Goal: Transaction & Acquisition: Purchase product/service

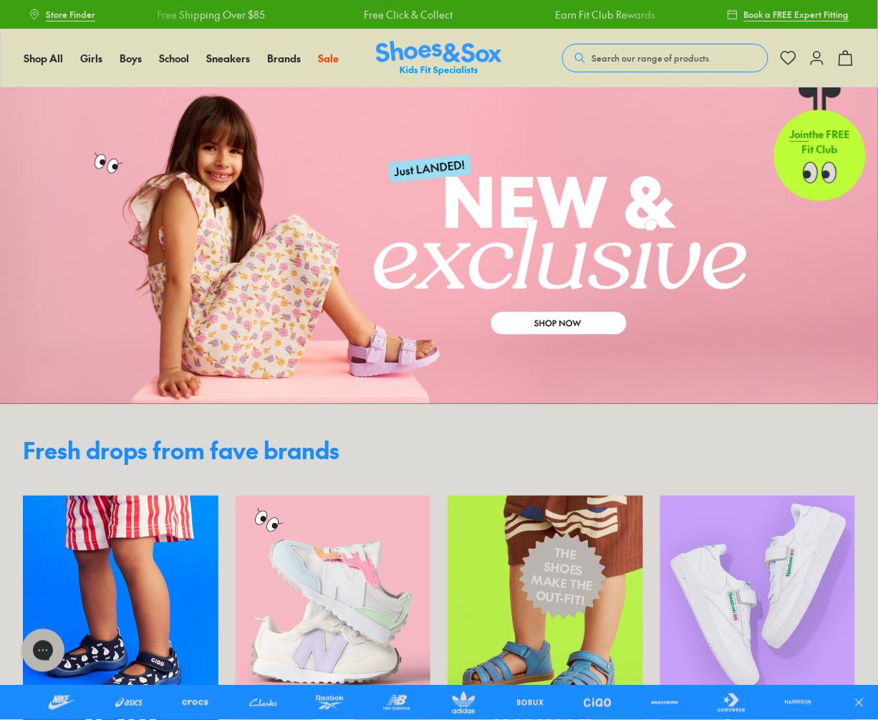
click at [819, 57] on icon at bounding box center [817, 57] width 17 height 17
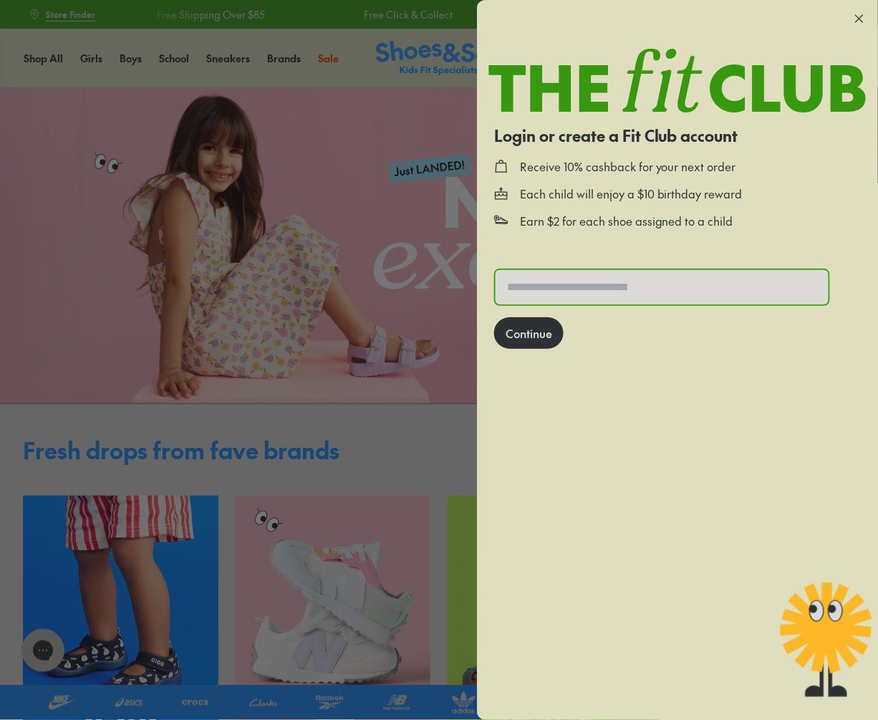
click at [547, 289] on input "text" at bounding box center [662, 287] width 333 height 34
type input "**********"
click at [519, 322] on button "Continue" at bounding box center [528, 333] width 69 height 32
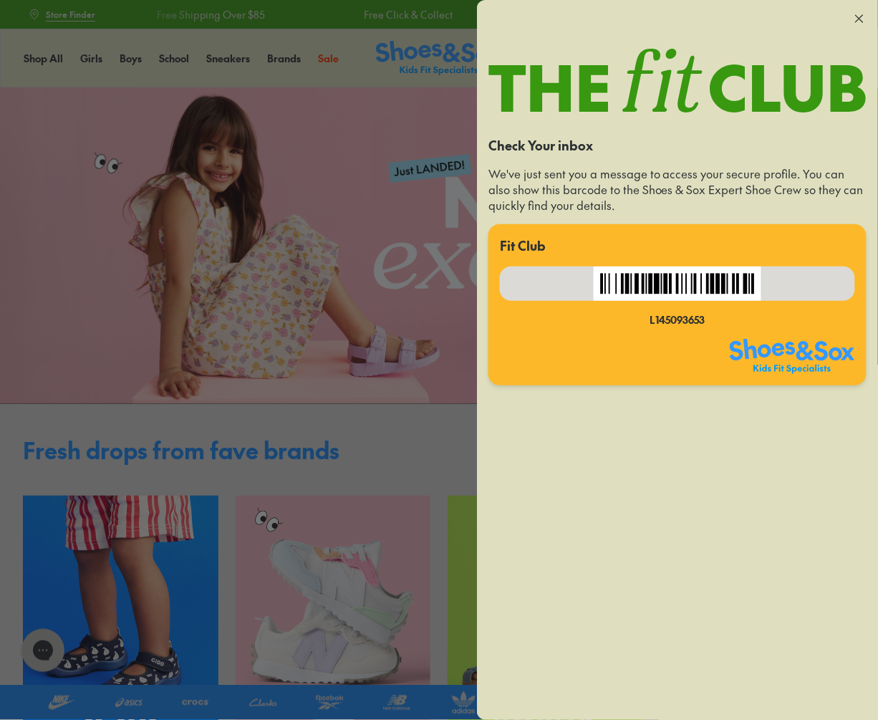
click at [861, 16] on icon at bounding box center [859, 18] width 14 height 14
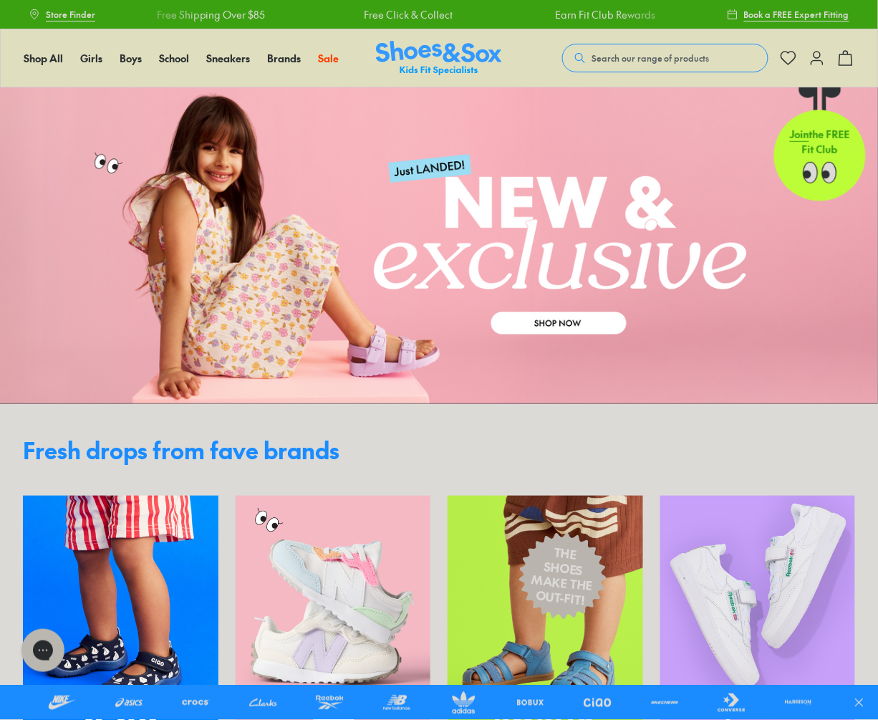
click at [592, 116] on link at bounding box center [439, 245] width 878 height 317
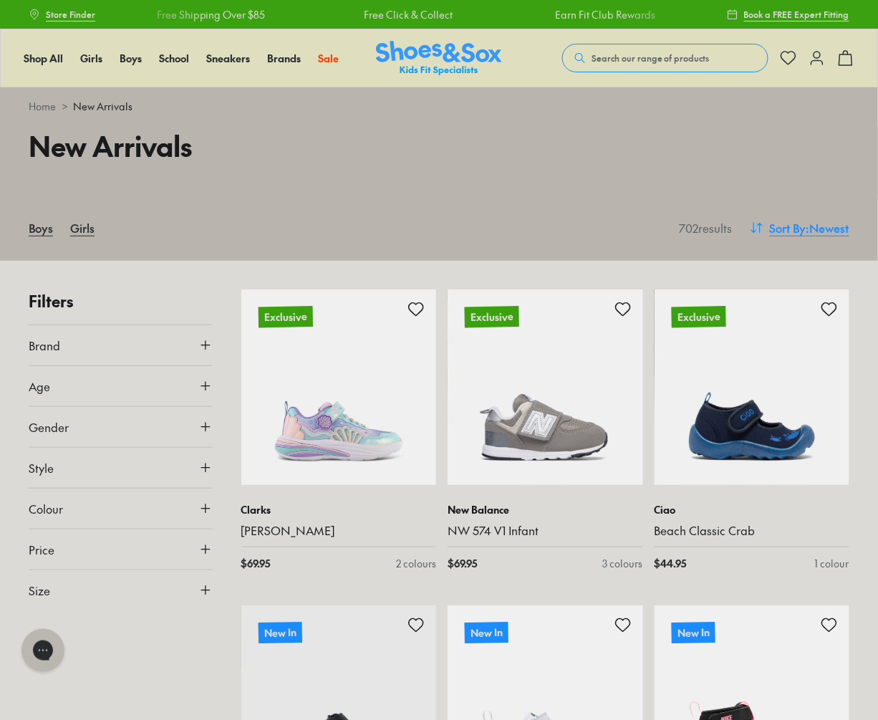
click at [814, 228] on span ": Newest" at bounding box center [828, 227] width 43 height 17
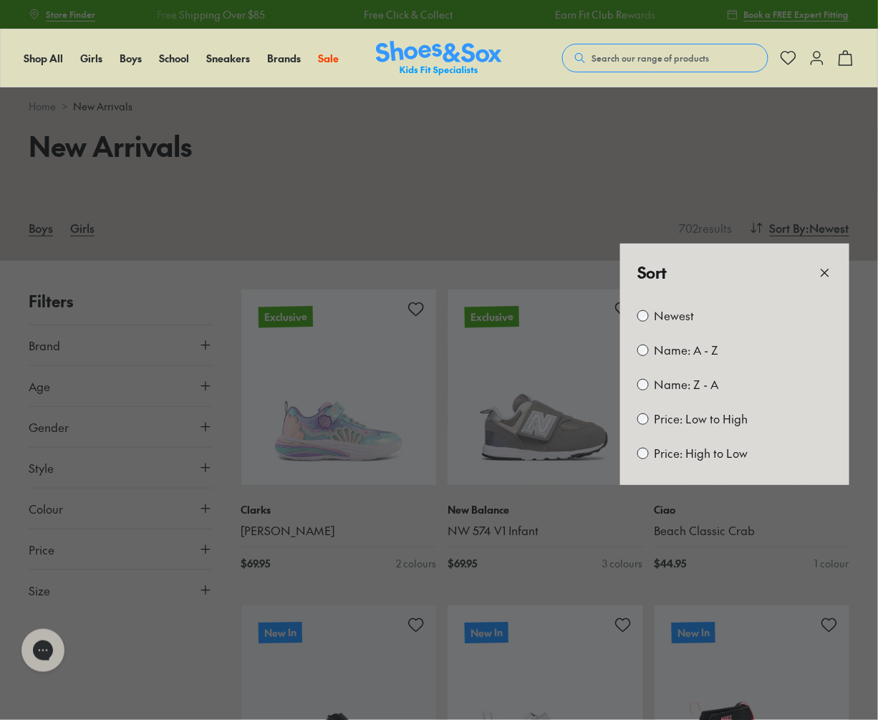
click at [708, 418] on label "Price: Low to High" at bounding box center [702, 419] width 94 height 16
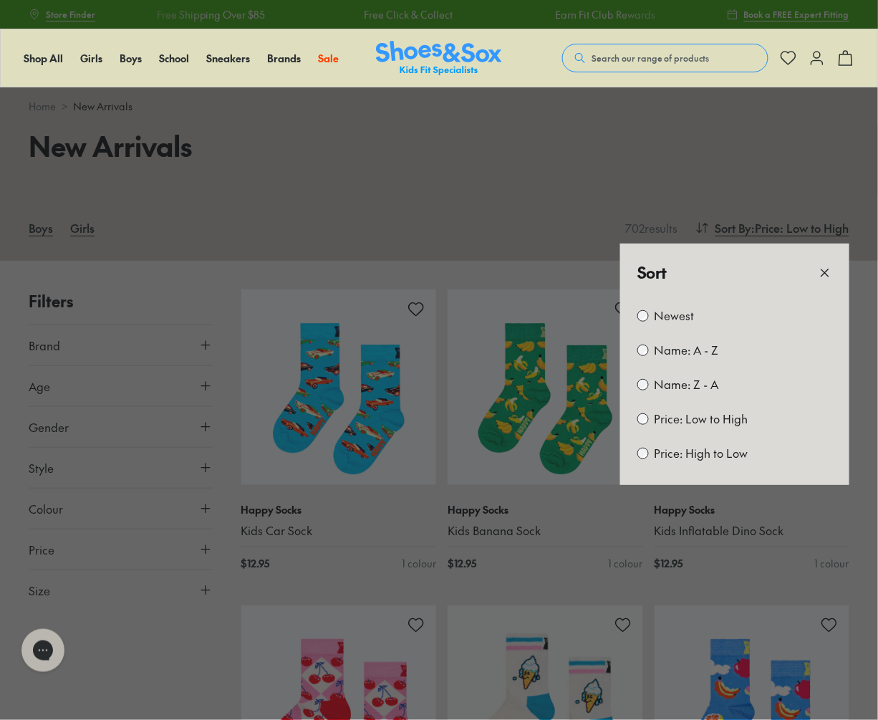
click at [526, 153] on button at bounding box center [439, 360] width 878 height 720
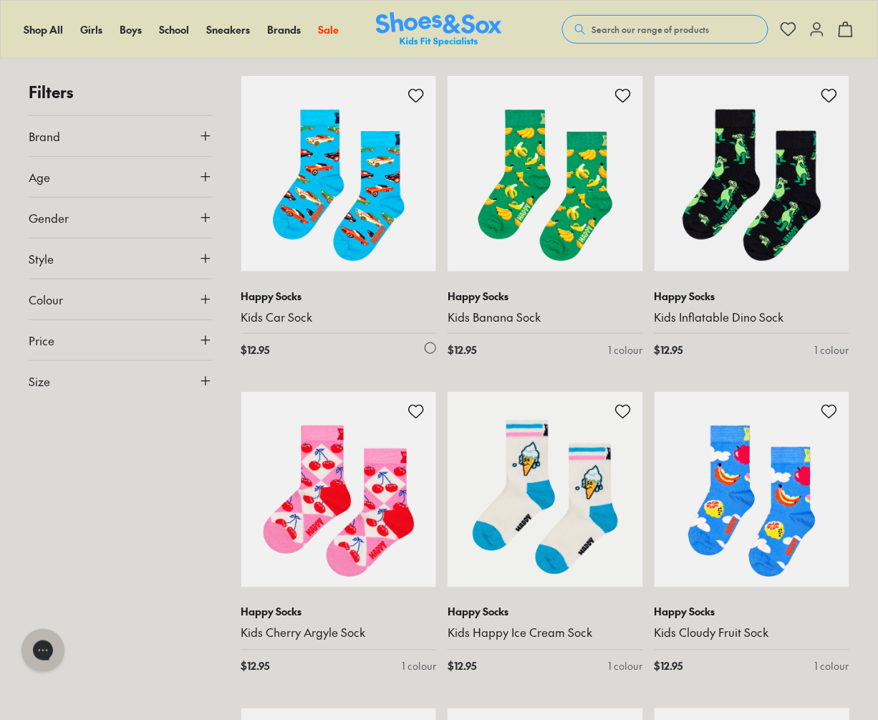
scroll to position [158, 0]
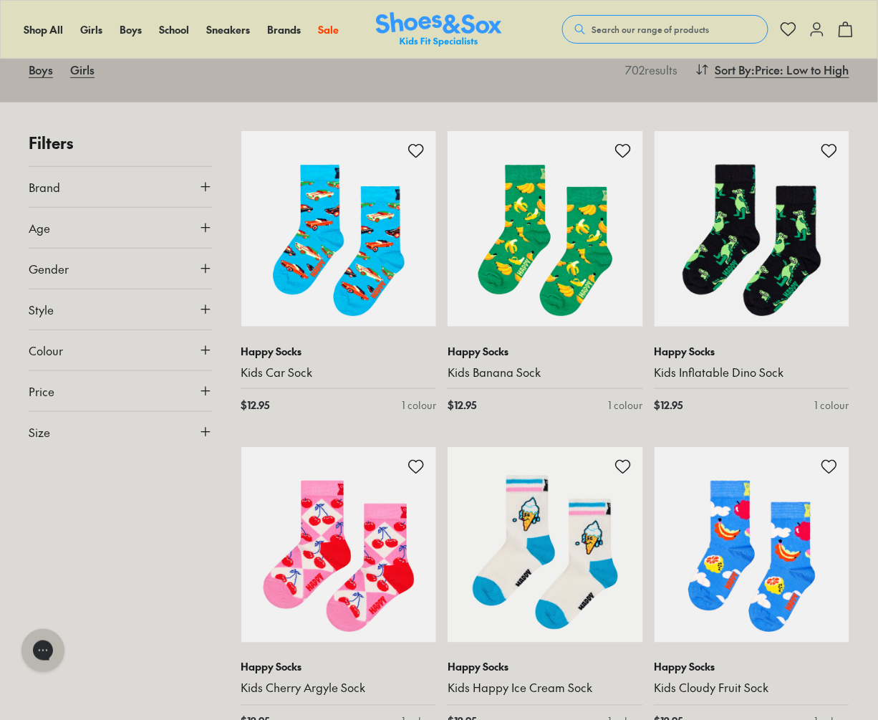
click at [94, 420] on button "Size" at bounding box center [121, 432] width 184 height 40
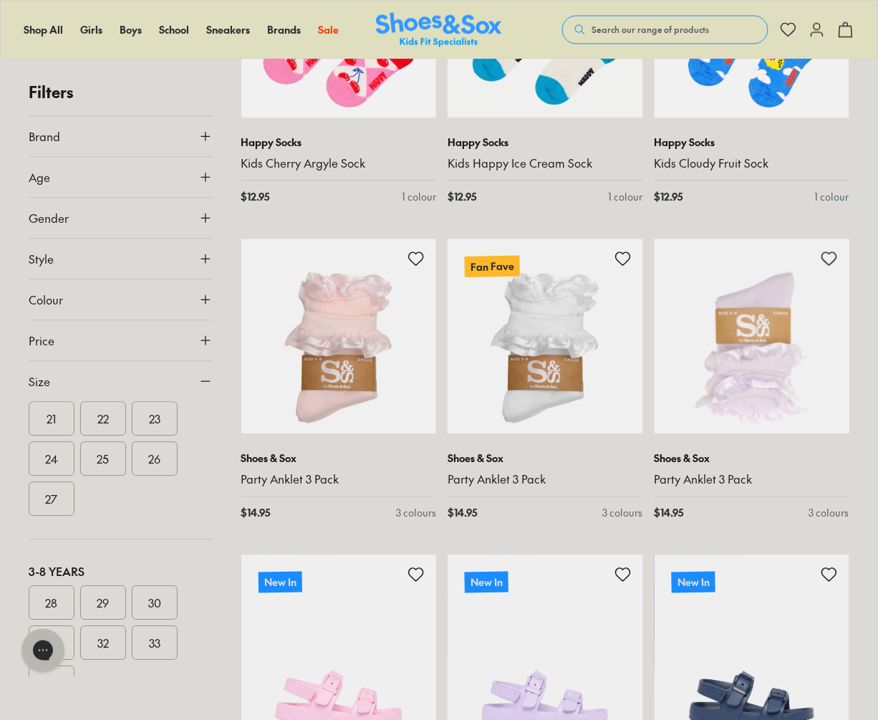
scroll to position [203, 0]
click at [104, 438] on button "22" at bounding box center [103, 443] width 46 height 34
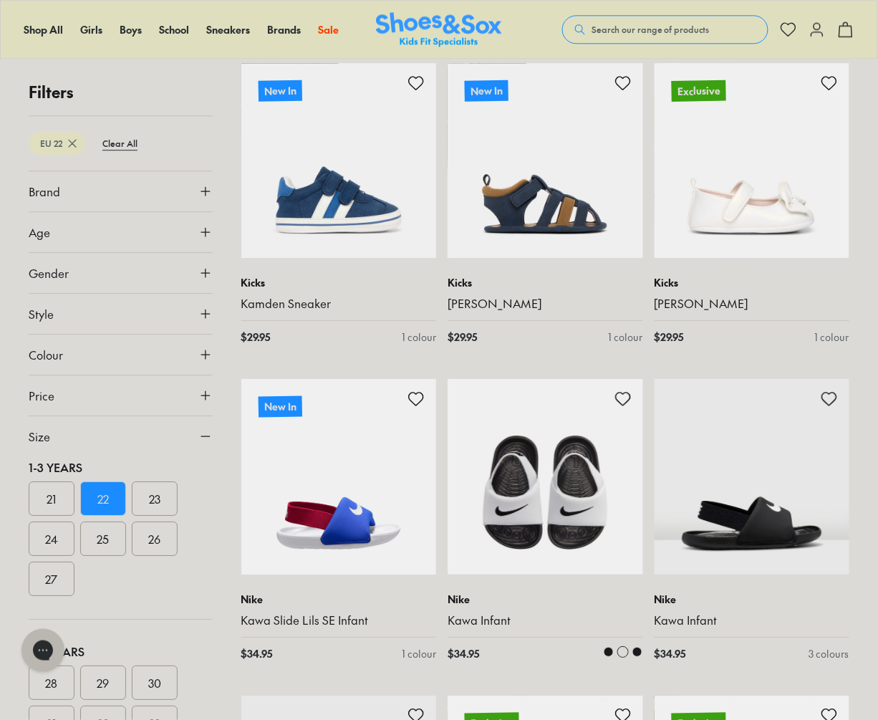
scroll to position [864, 0]
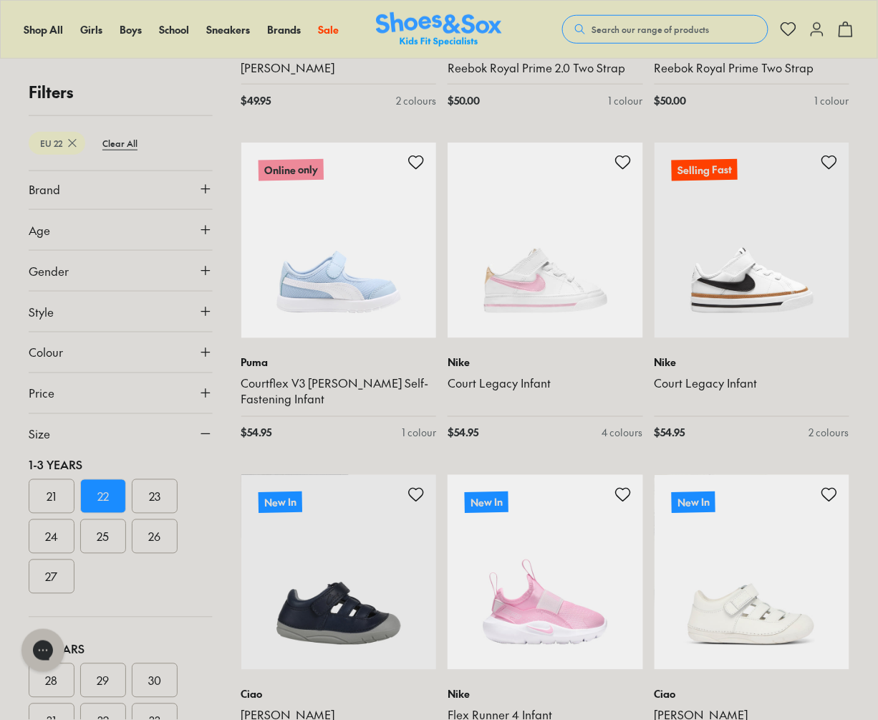
scroll to position [4245, 0]
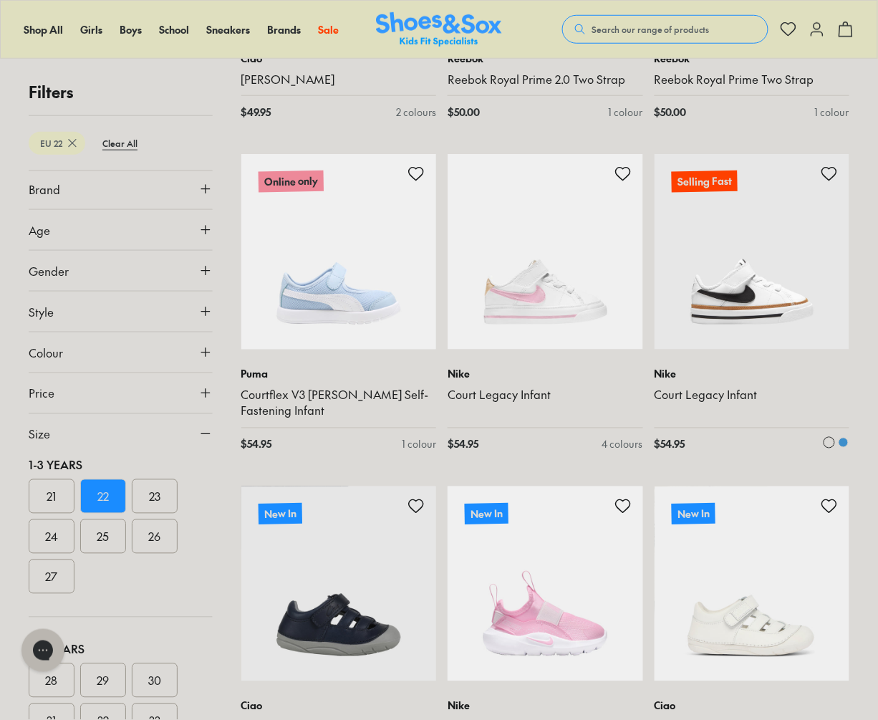
click at [712, 213] on img at bounding box center [753, 252] width 196 height 196
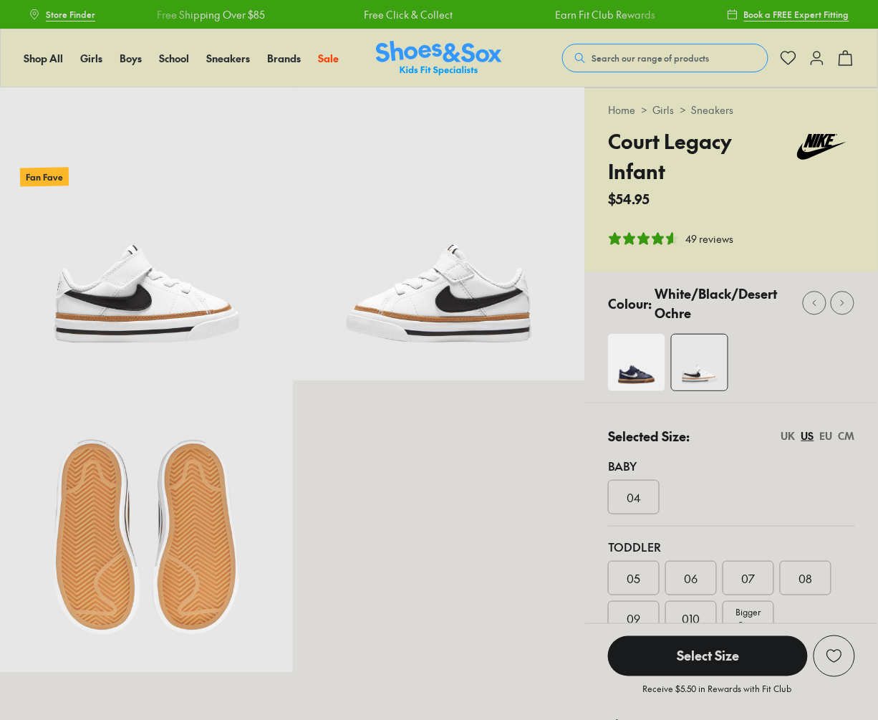
select select "*"
click at [635, 365] on img at bounding box center [636, 362] width 57 height 57
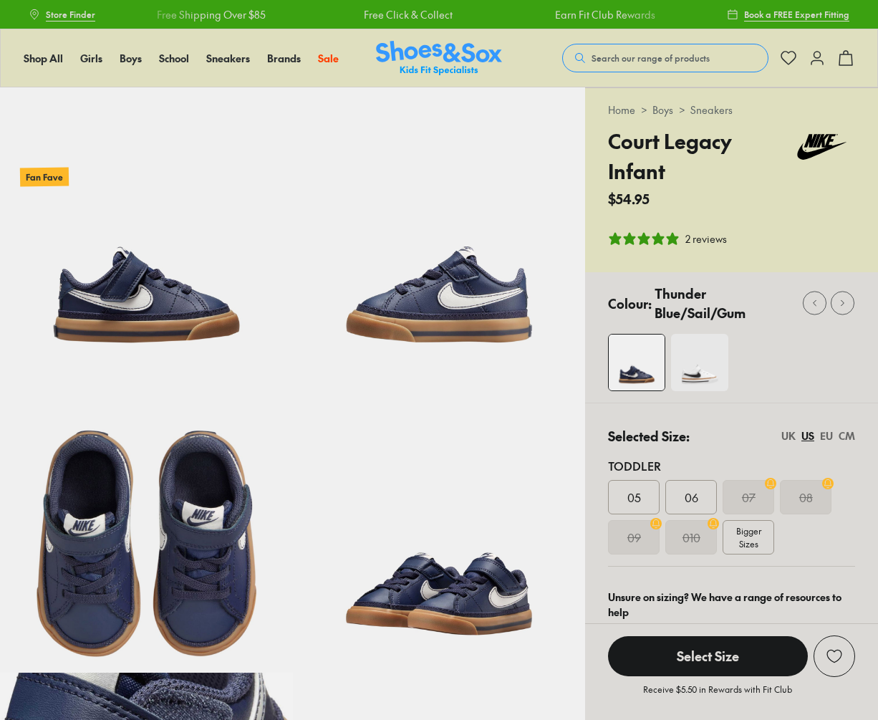
select select "*"
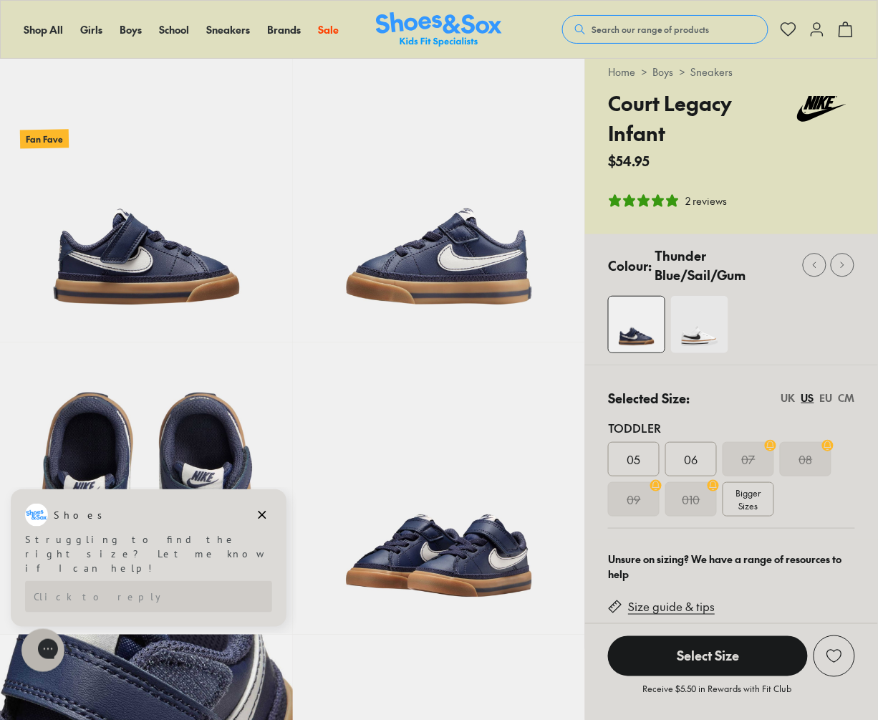
scroll to position [44, 0]
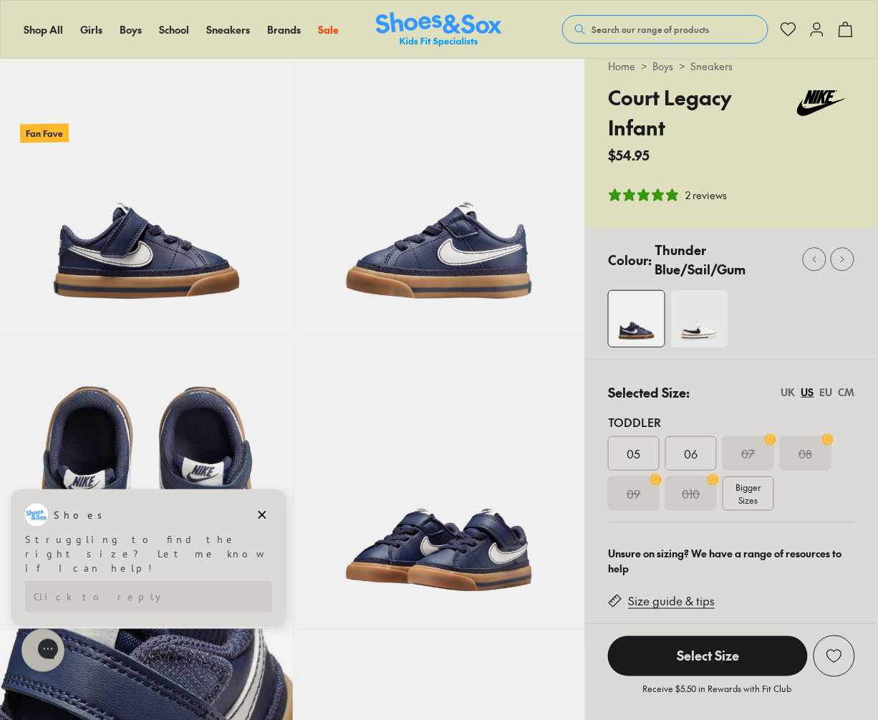
click at [699, 314] on img at bounding box center [699, 318] width 57 height 57
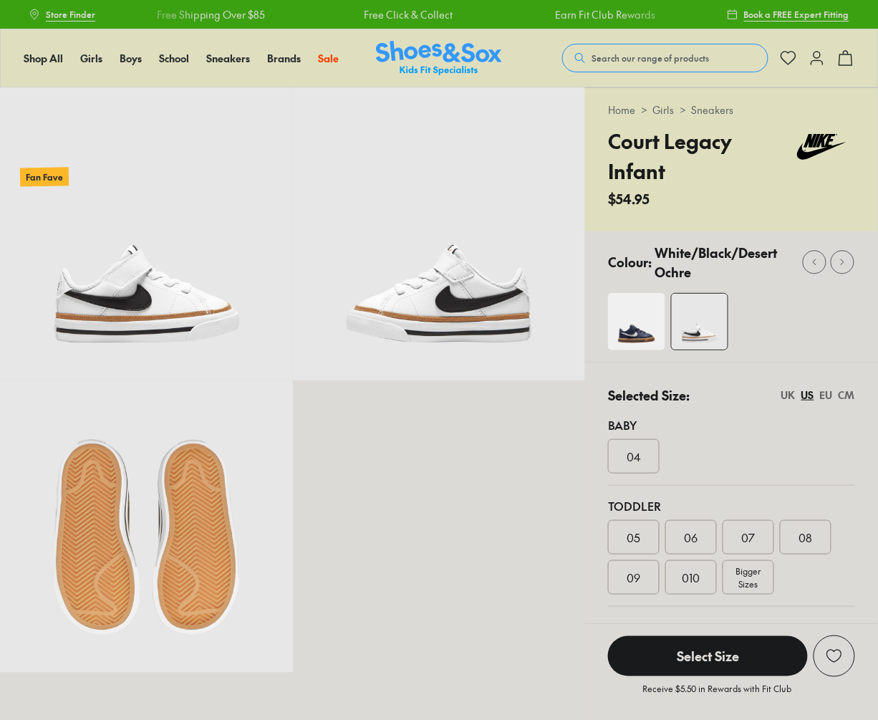
select select "*"
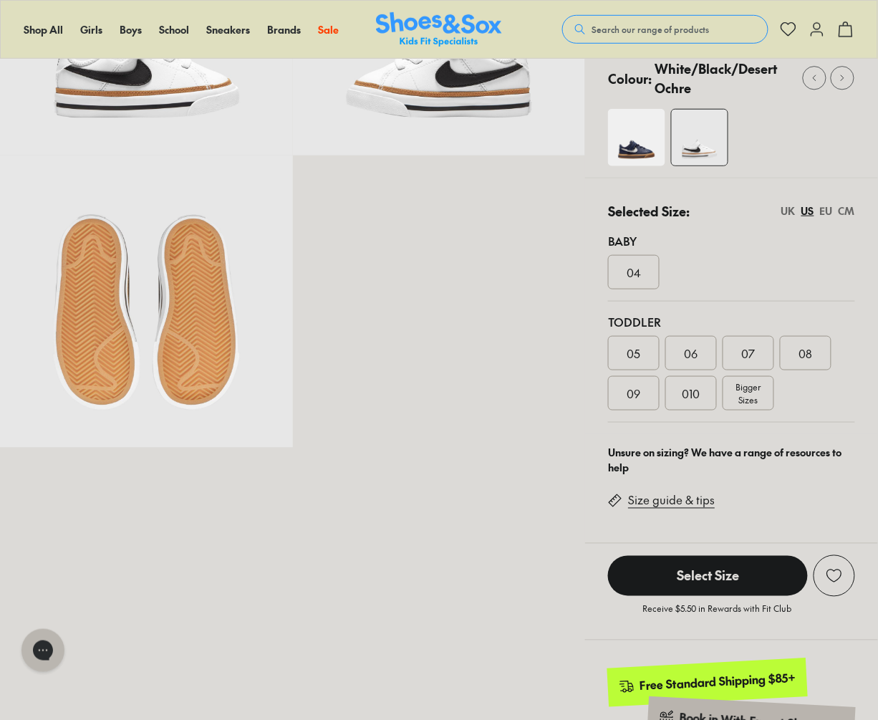
scroll to position [231, 0]
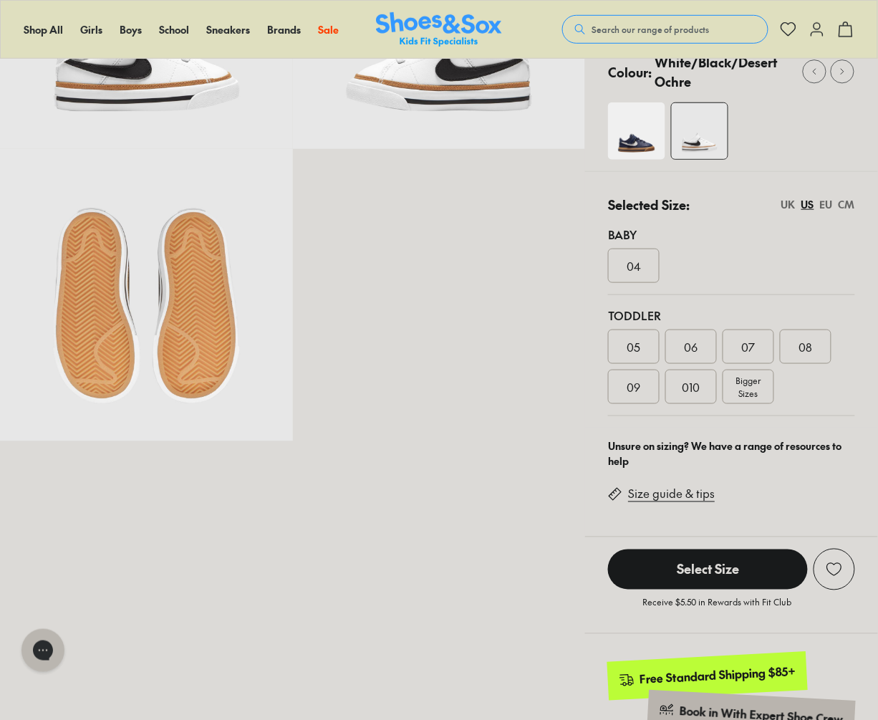
click at [752, 342] on span "07" at bounding box center [749, 346] width 14 height 17
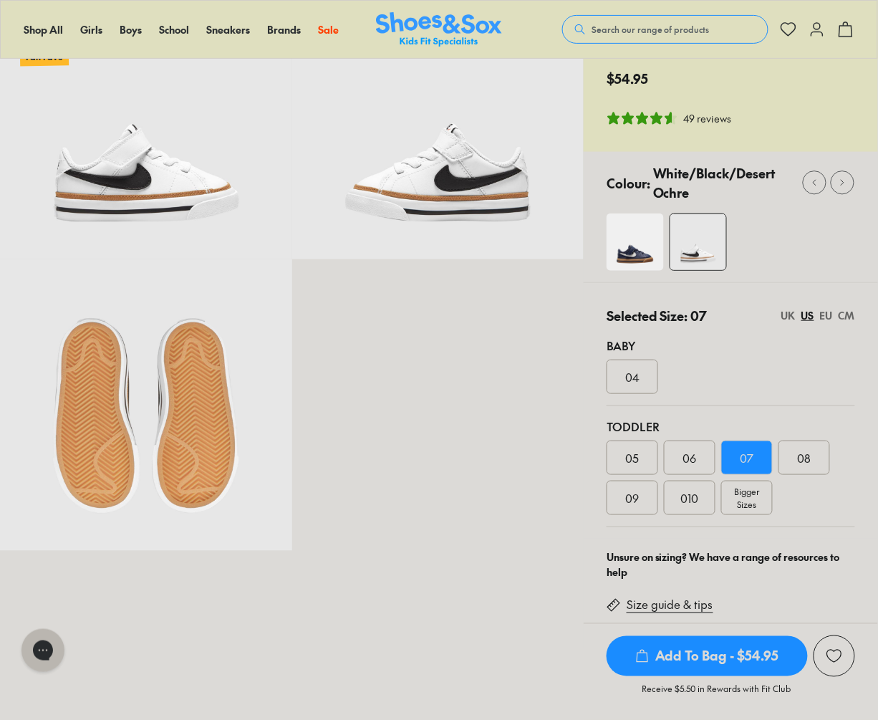
scroll to position [120, 0]
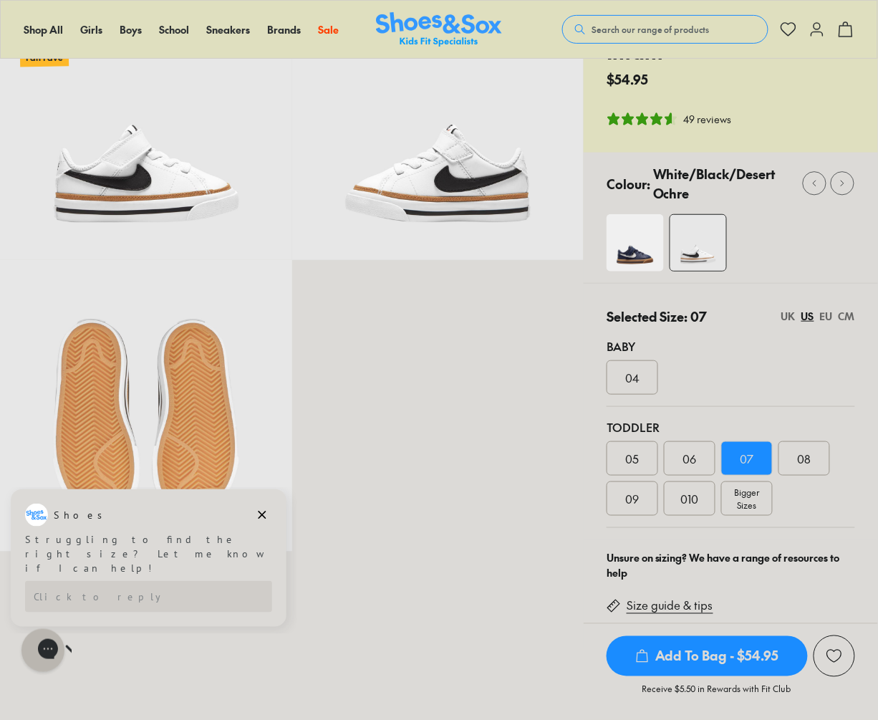
click at [725, 658] on span "Add To Bag - $54.95" at bounding box center [707, 656] width 201 height 40
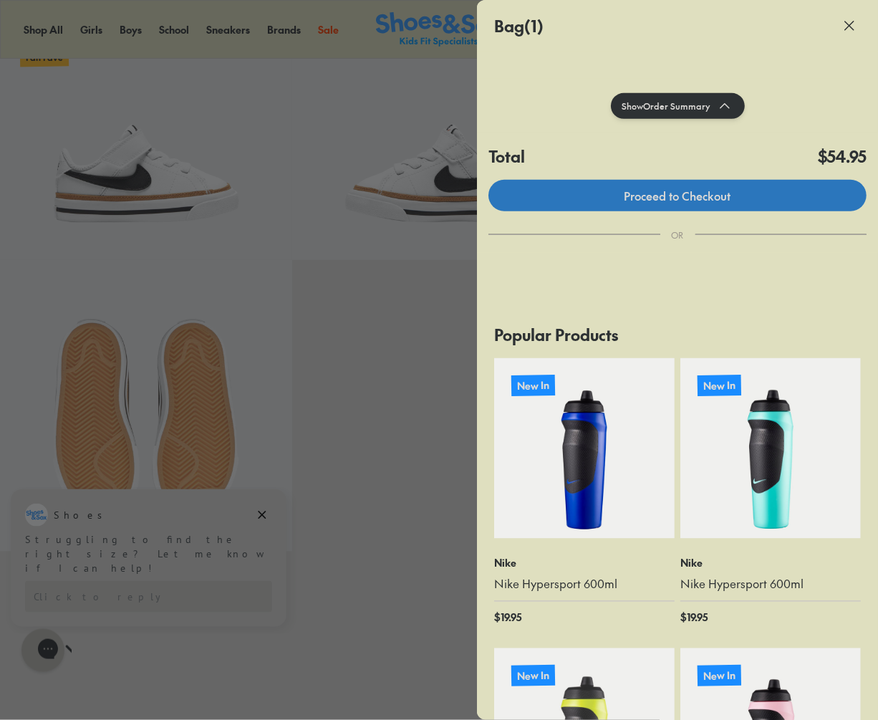
scroll to position [201, 0]
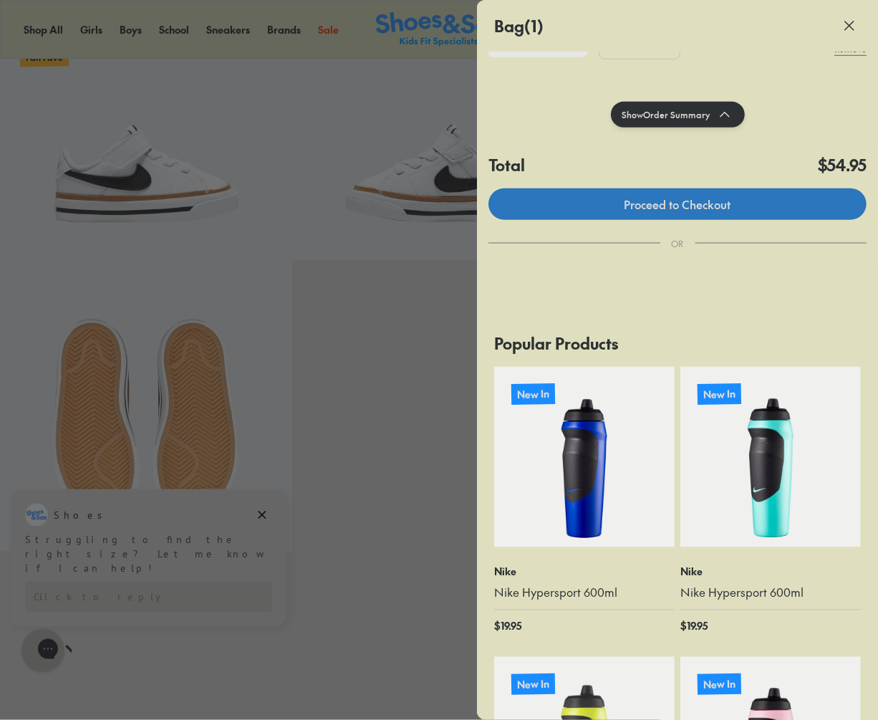
click at [582, 198] on link "Proceed to Checkout" at bounding box center [677, 204] width 378 height 32
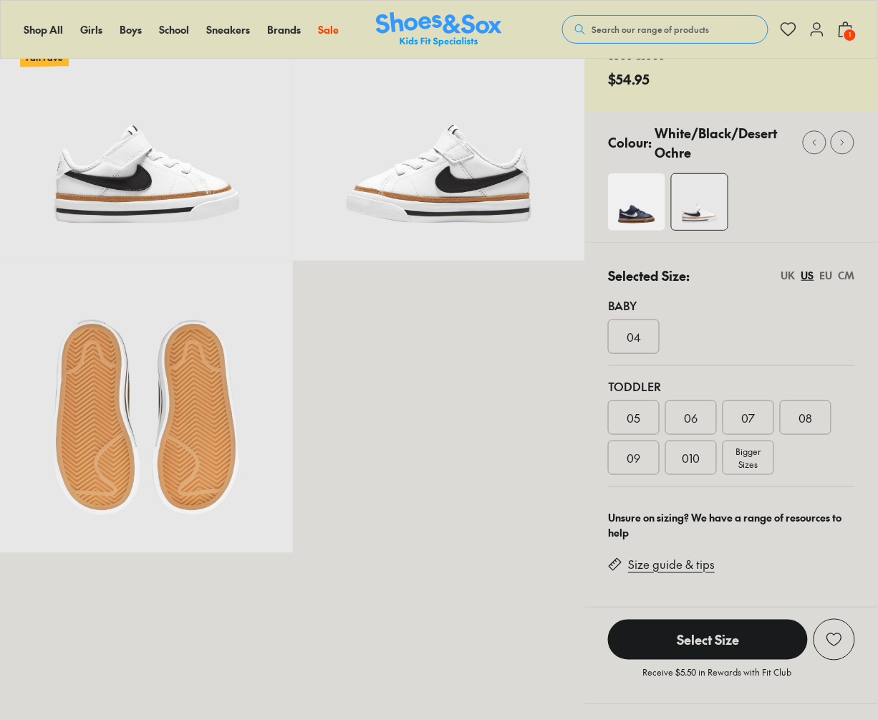
select select "*"
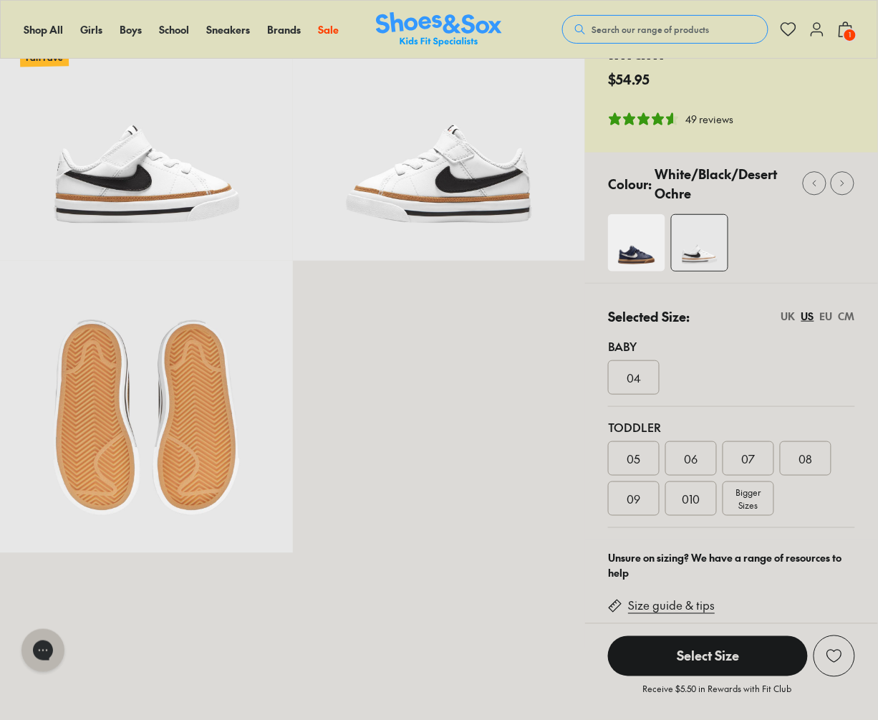
click at [849, 35] on span "1" at bounding box center [850, 35] width 14 height 14
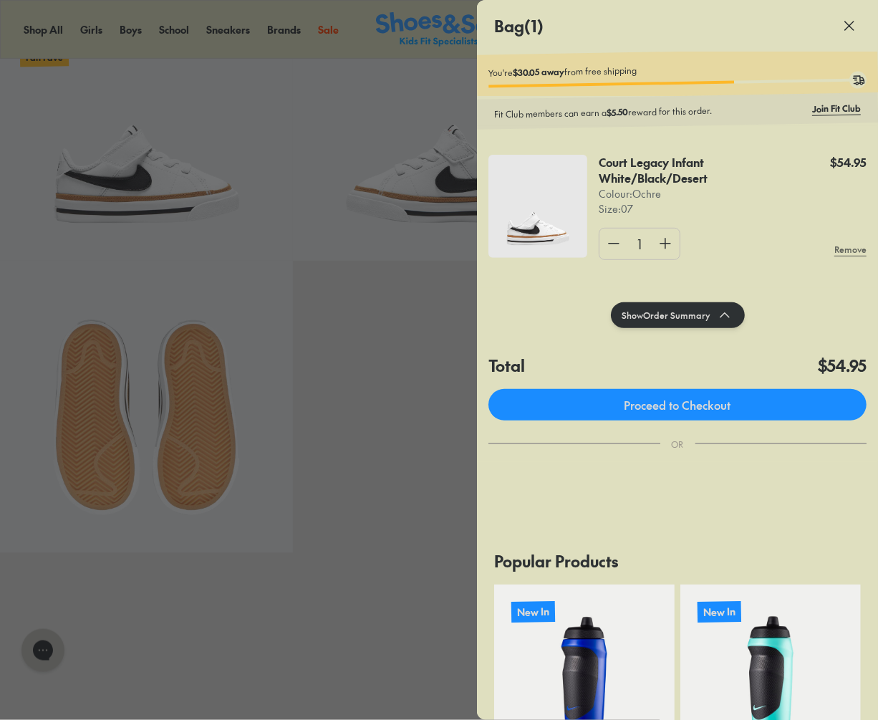
drag, startPoint x: 398, startPoint y: 80, endPoint x: 413, endPoint y: 90, distance: 18.1
click at [398, 80] on div at bounding box center [439, 360] width 878 height 720
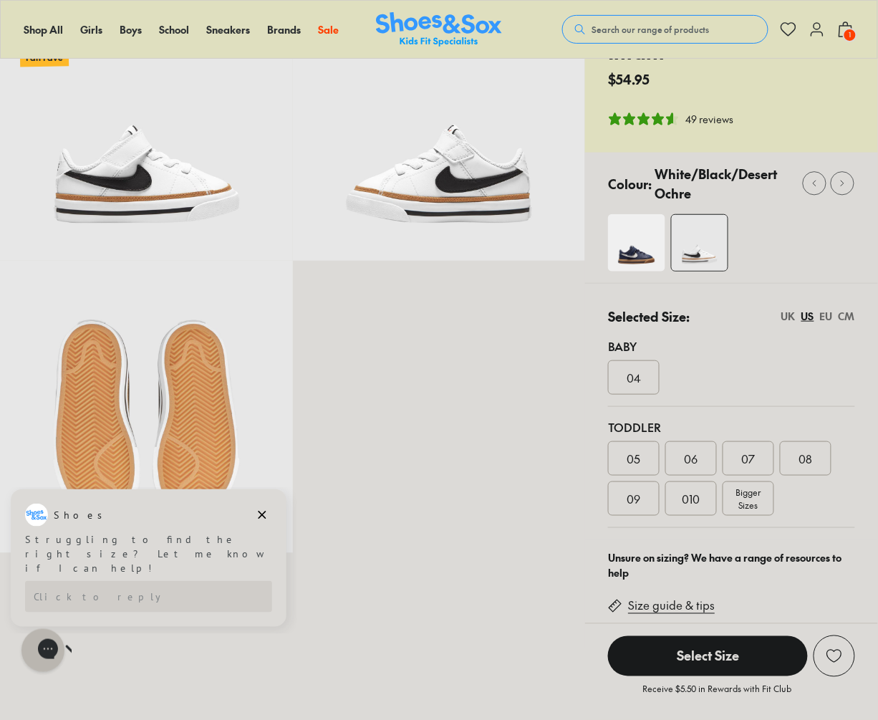
click at [814, 29] on icon at bounding box center [817, 29] width 17 height 17
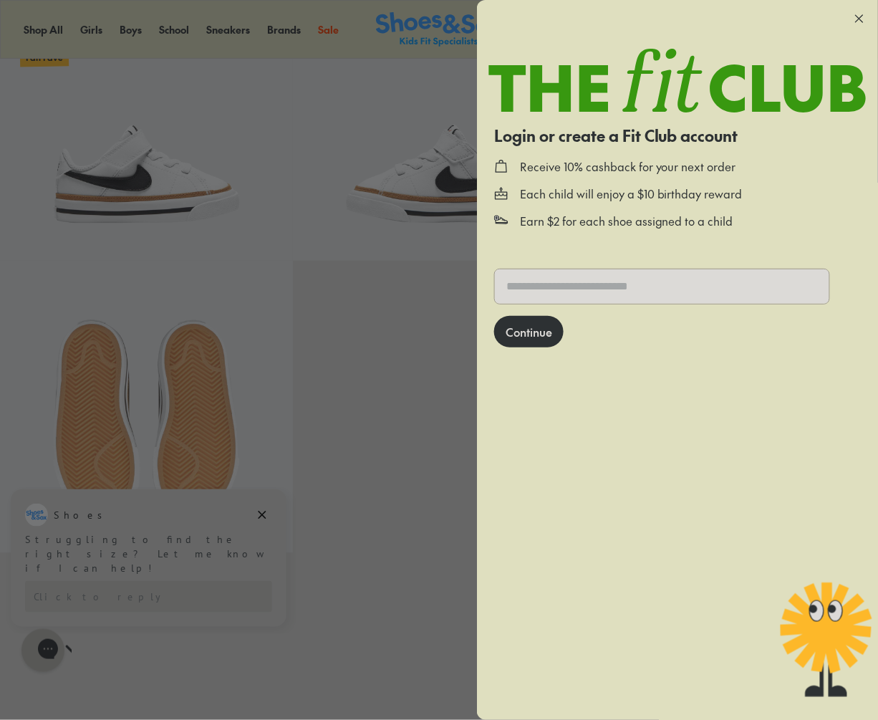
click at [860, 13] on icon at bounding box center [859, 18] width 14 height 14
